Goal: Task Accomplishment & Management: Use online tool/utility

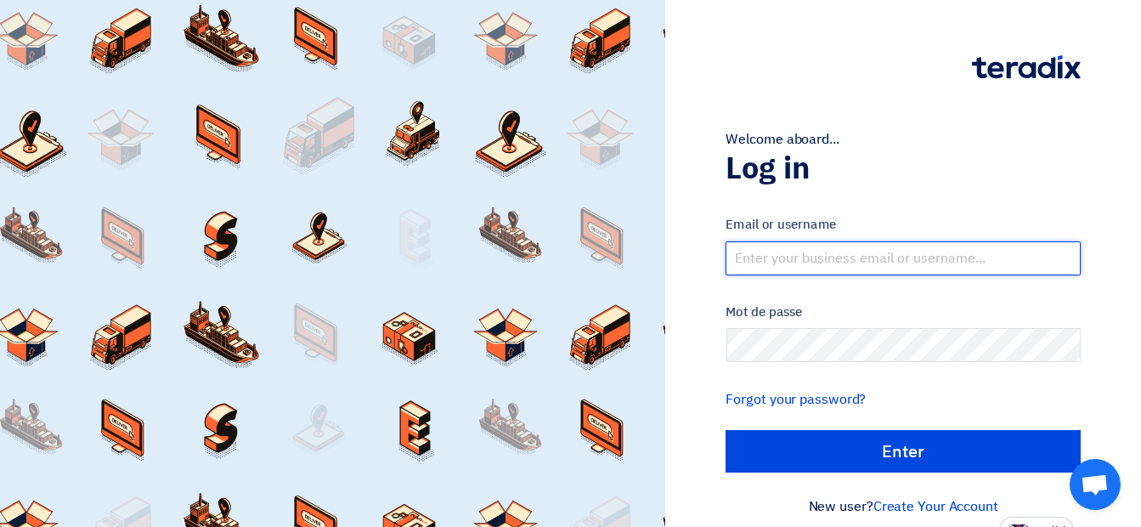
click at [893, 256] on input "text" at bounding box center [903, 258] width 355 height 34
type input "[EMAIL_ADDRESS][DOMAIN_NAME]"
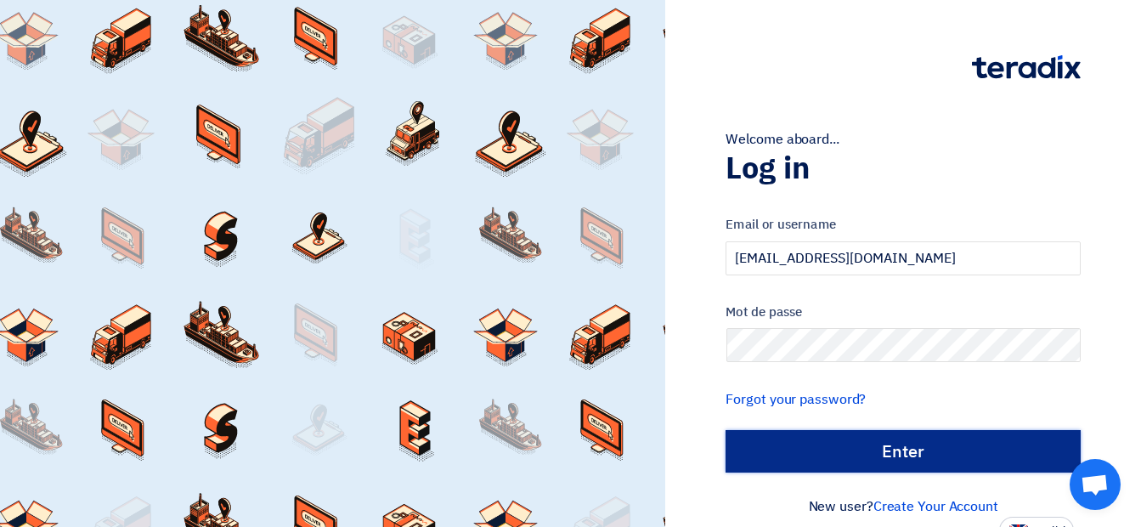
click at [795, 449] on input "الدخول" at bounding box center [903, 451] width 355 height 42
type input "Sign in"
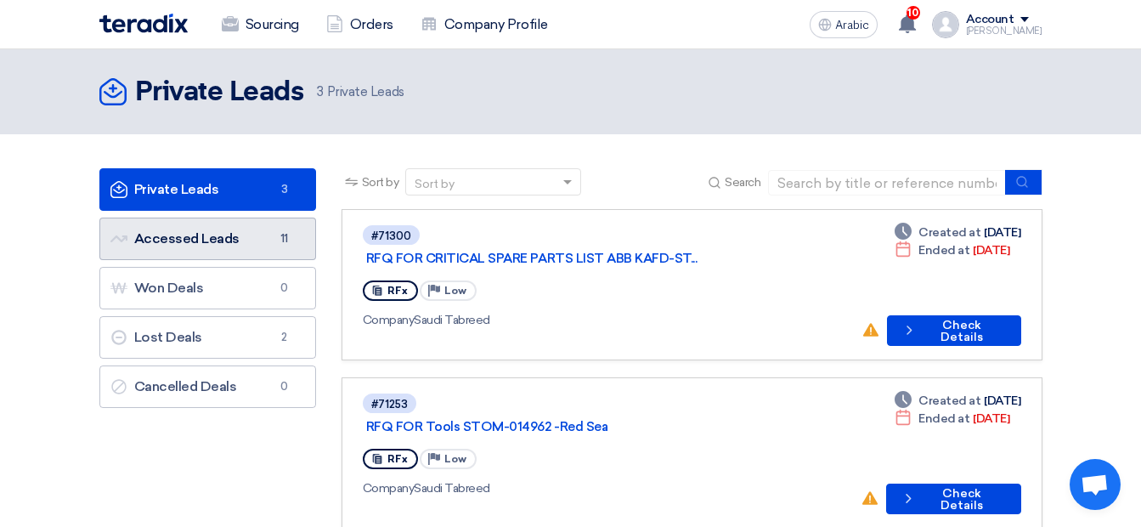
click at [270, 235] on link "Accessed Leads Accessed Leads 11" at bounding box center [207, 239] width 217 height 42
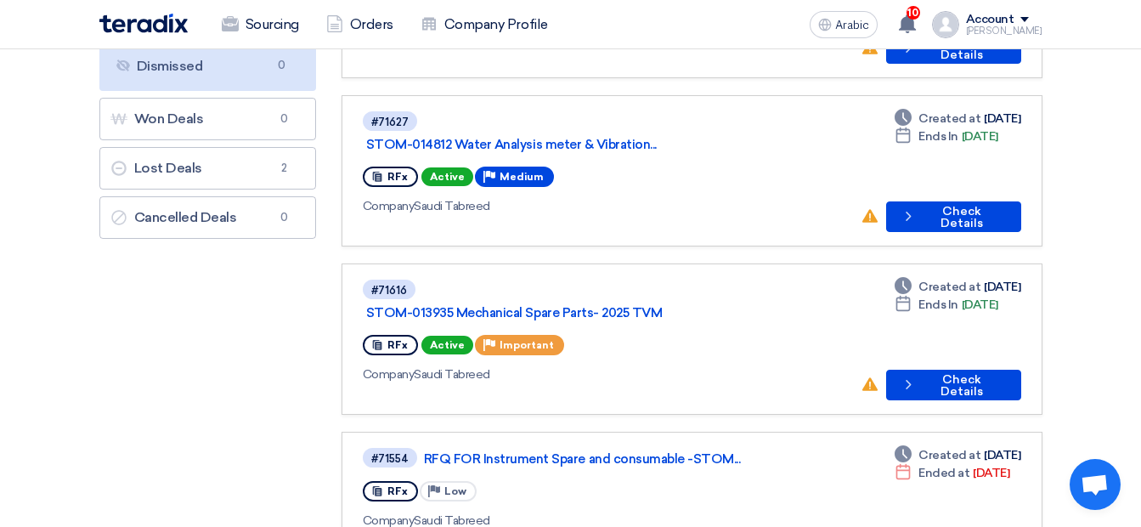
scroll to position [286, 0]
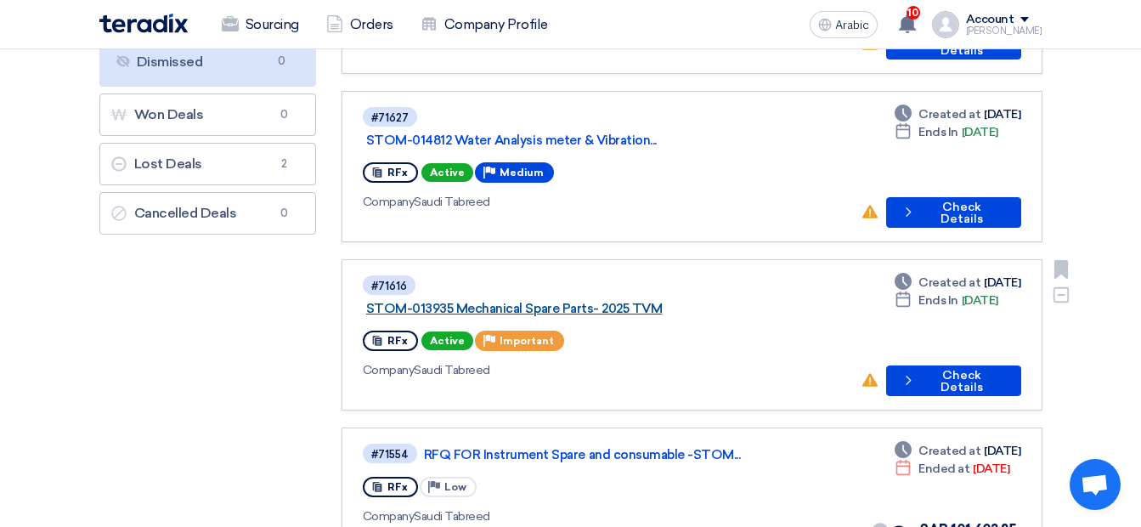
click at [613, 301] on link "STOM-013935 Mechanical Spare Parts- 2025 TVM" at bounding box center [578, 308] width 425 height 15
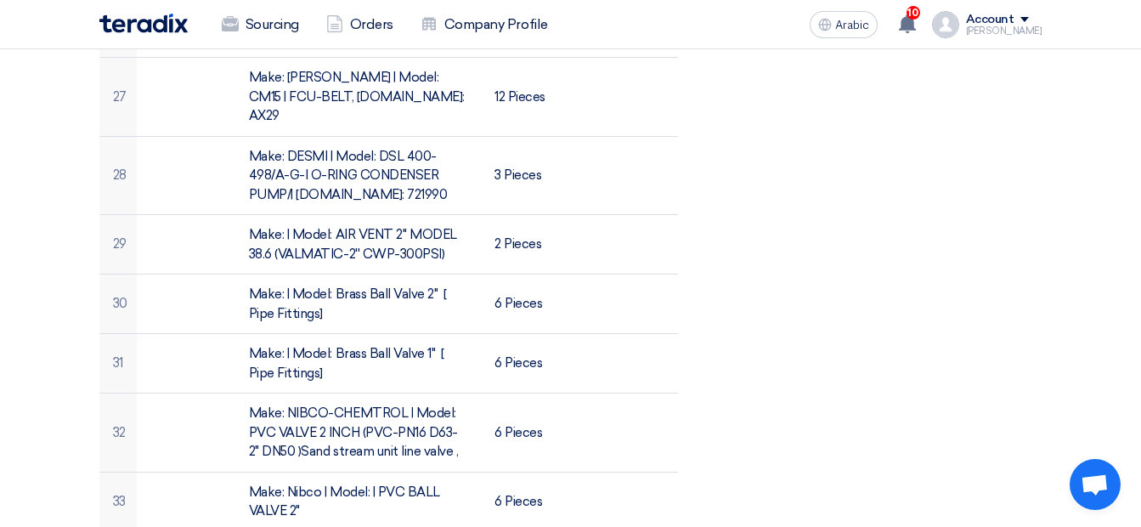
scroll to position [3114, 0]
